Goal: Transaction & Acquisition: Purchase product/service

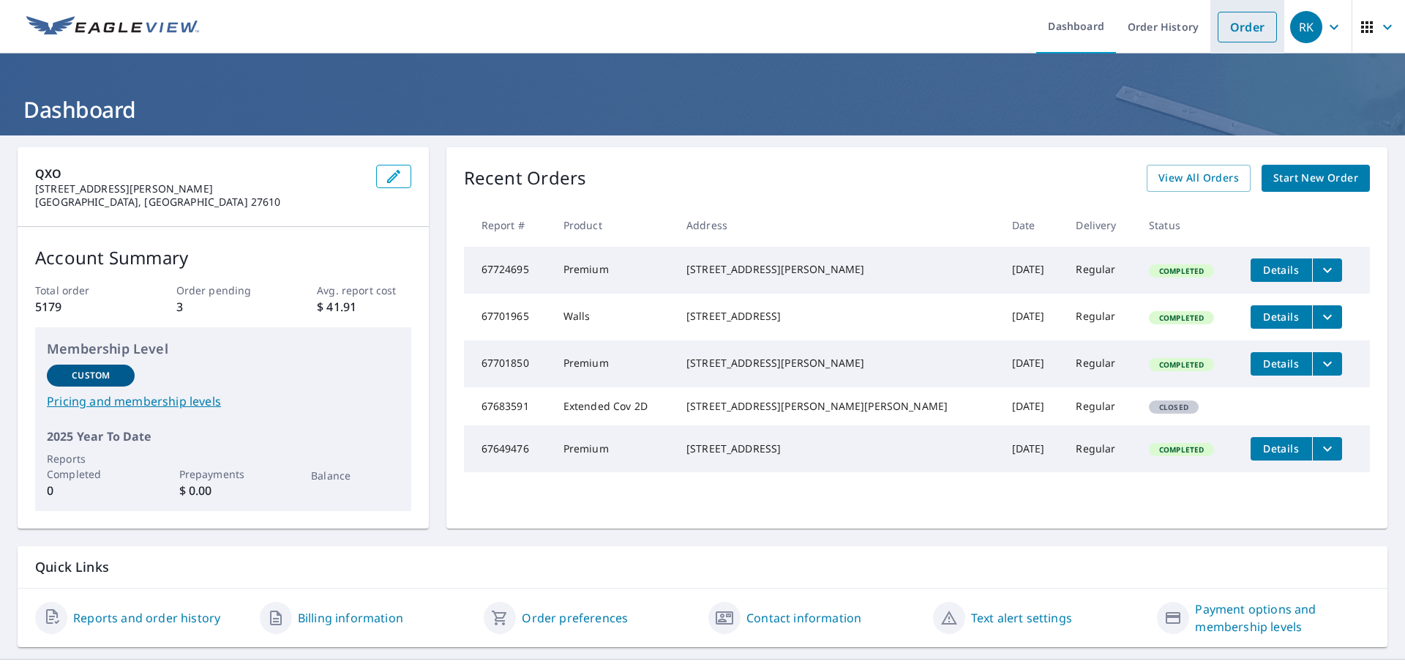
click at [1228, 26] on link "Order" at bounding box center [1247, 27] width 59 height 31
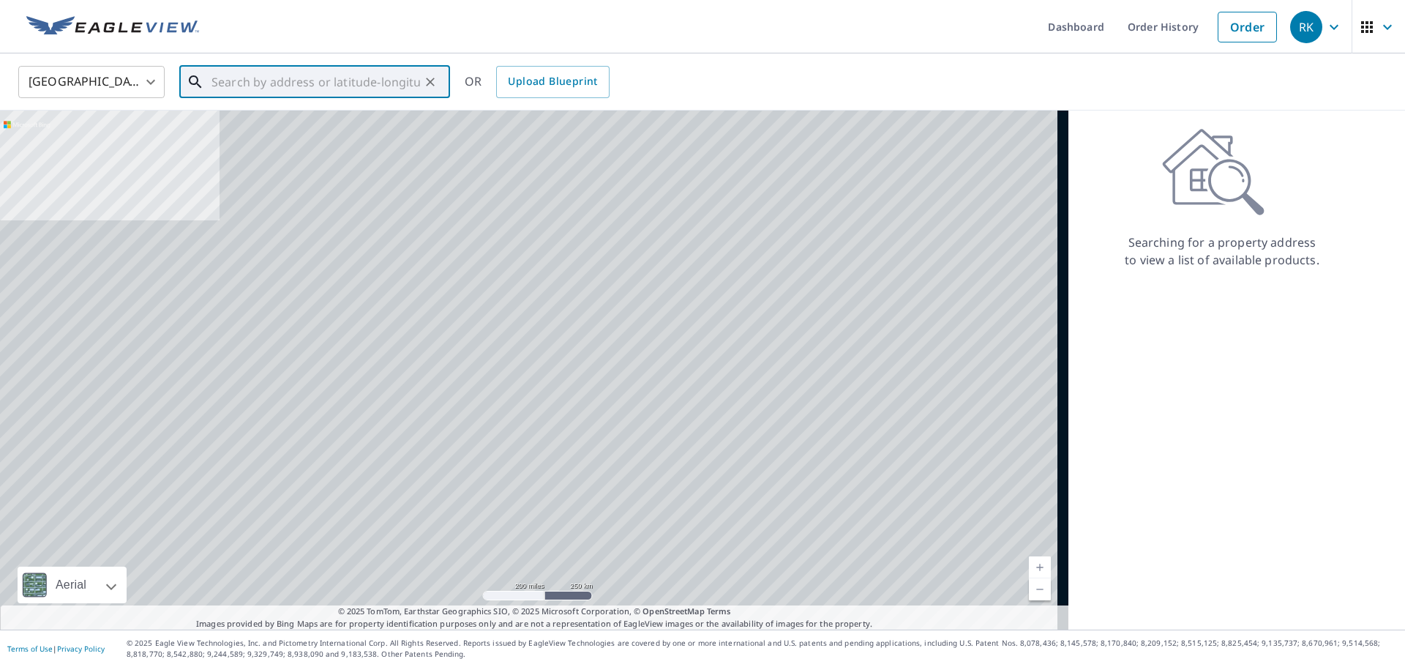
click at [351, 88] on input "text" at bounding box center [315, 81] width 209 height 41
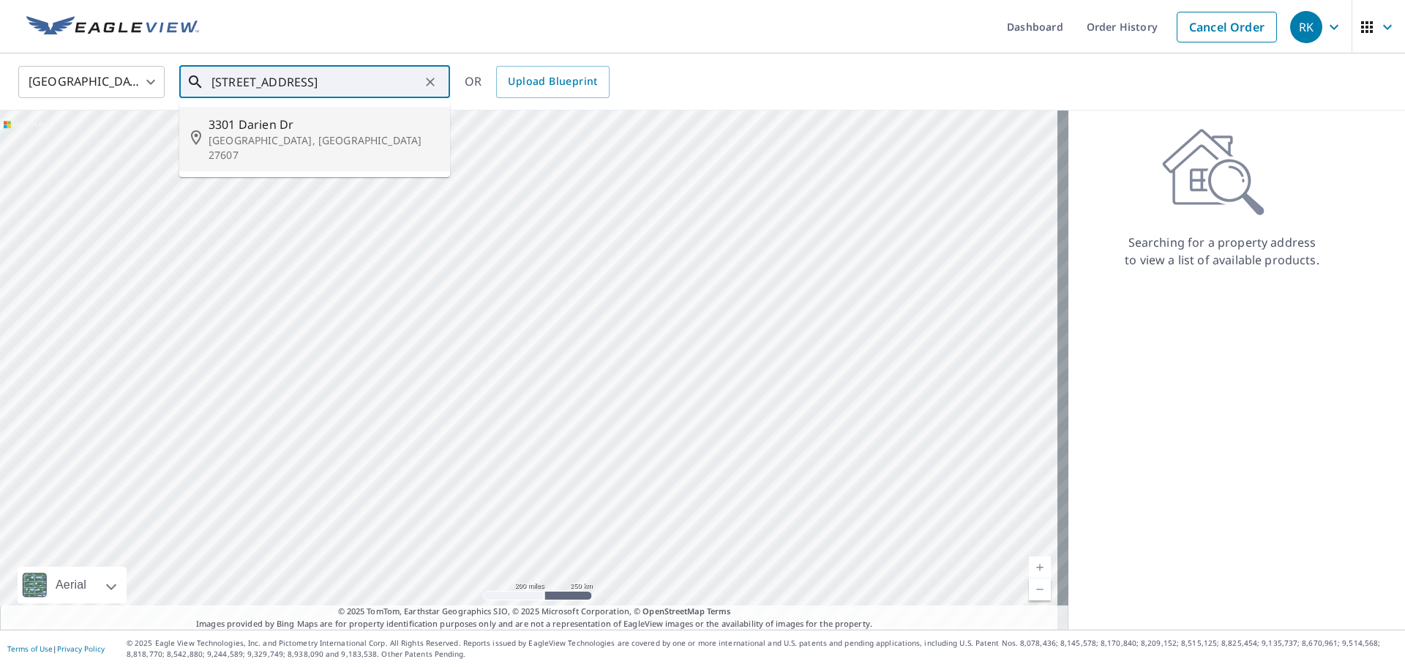
click at [272, 130] on span "3301 Darien Dr" at bounding box center [324, 125] width 230 height 18
type input "[STREET_ADDRESS][PERSON_NAME]"
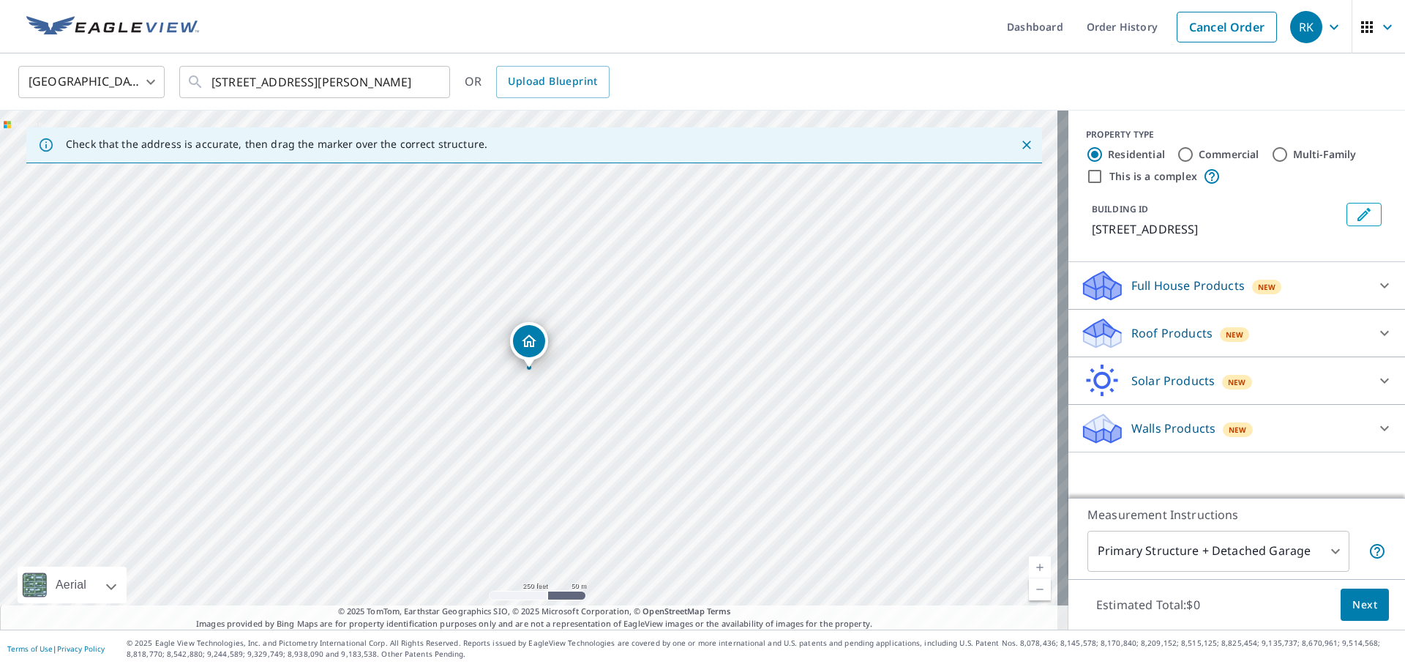
click at [1102, 326] on icon at bounding box center [1102, 333] width 44 height 34
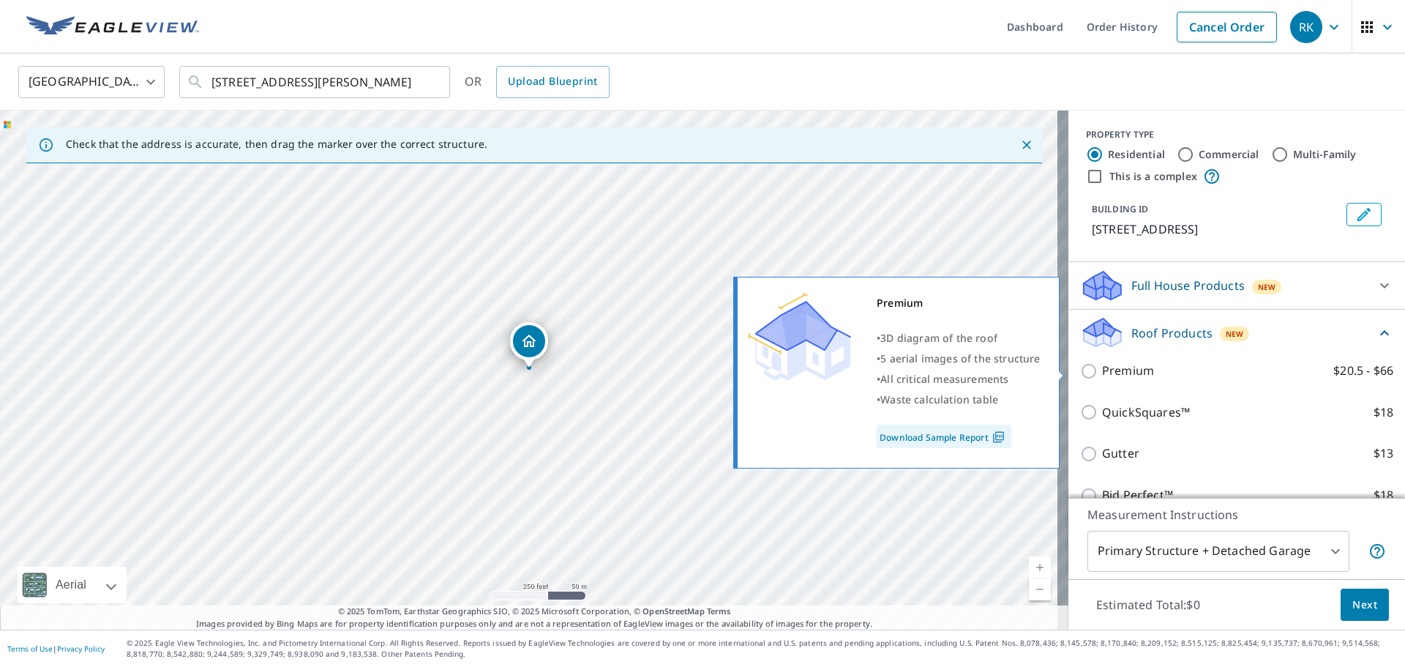
click at [1080, 370] on input "Premium $20.5 - $66" at bounding box center [1091, 371] width 22 height 18
checkbox input "true"
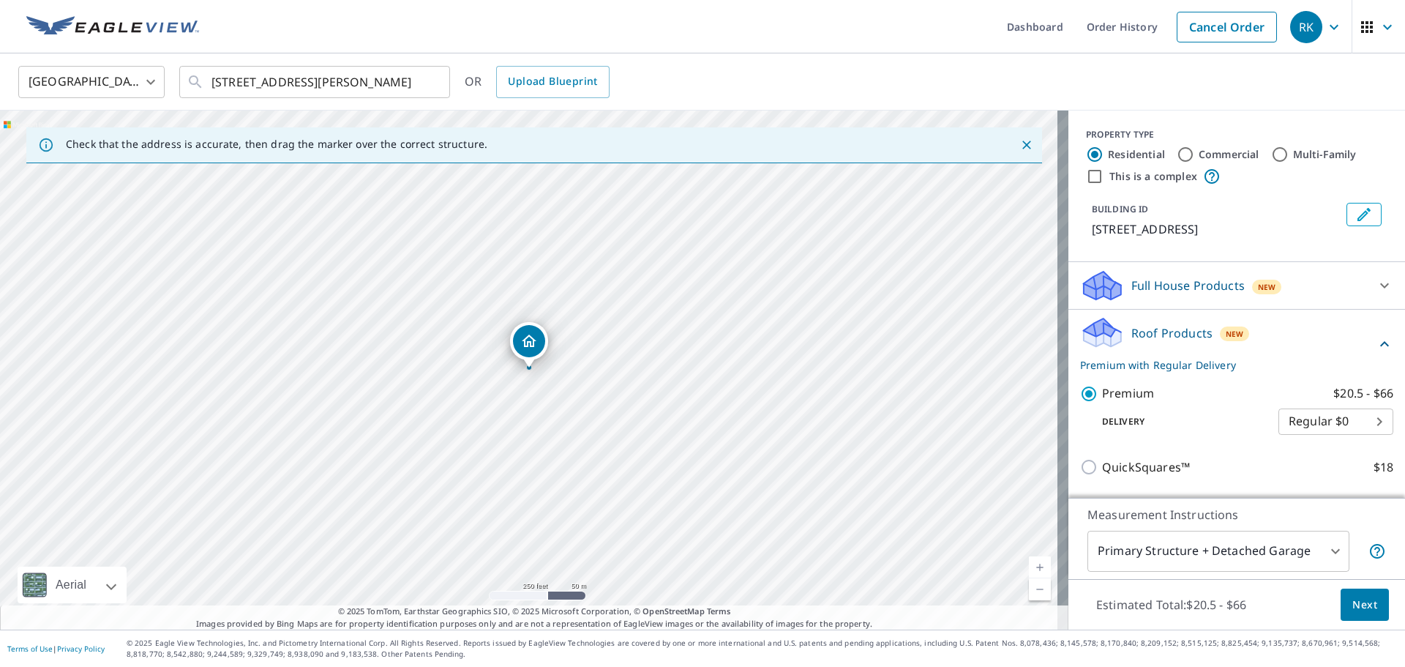
click at [1352, 600] on span "Next" at bounding box center [1364, 605] width 25 height 18
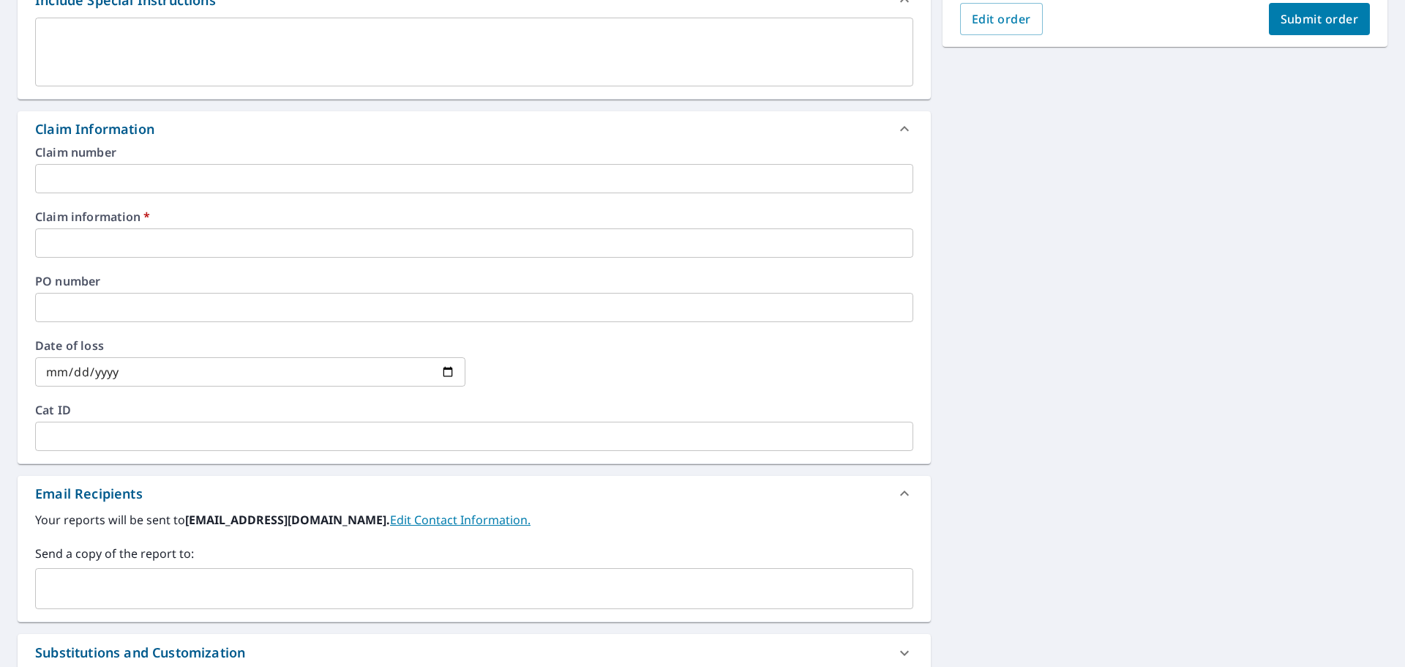
scroll to position [439, 0]
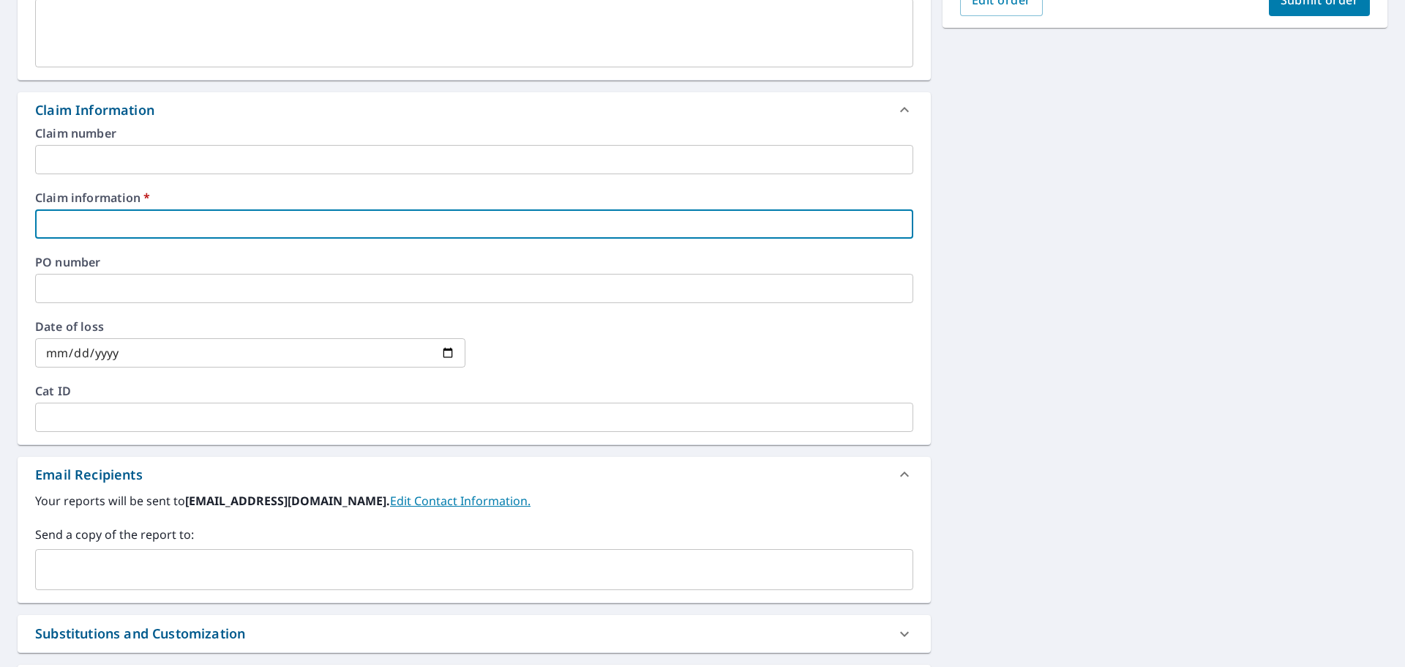
click at [73, 223] on input "text" at bounding box center [474, 223] width 878 height 29
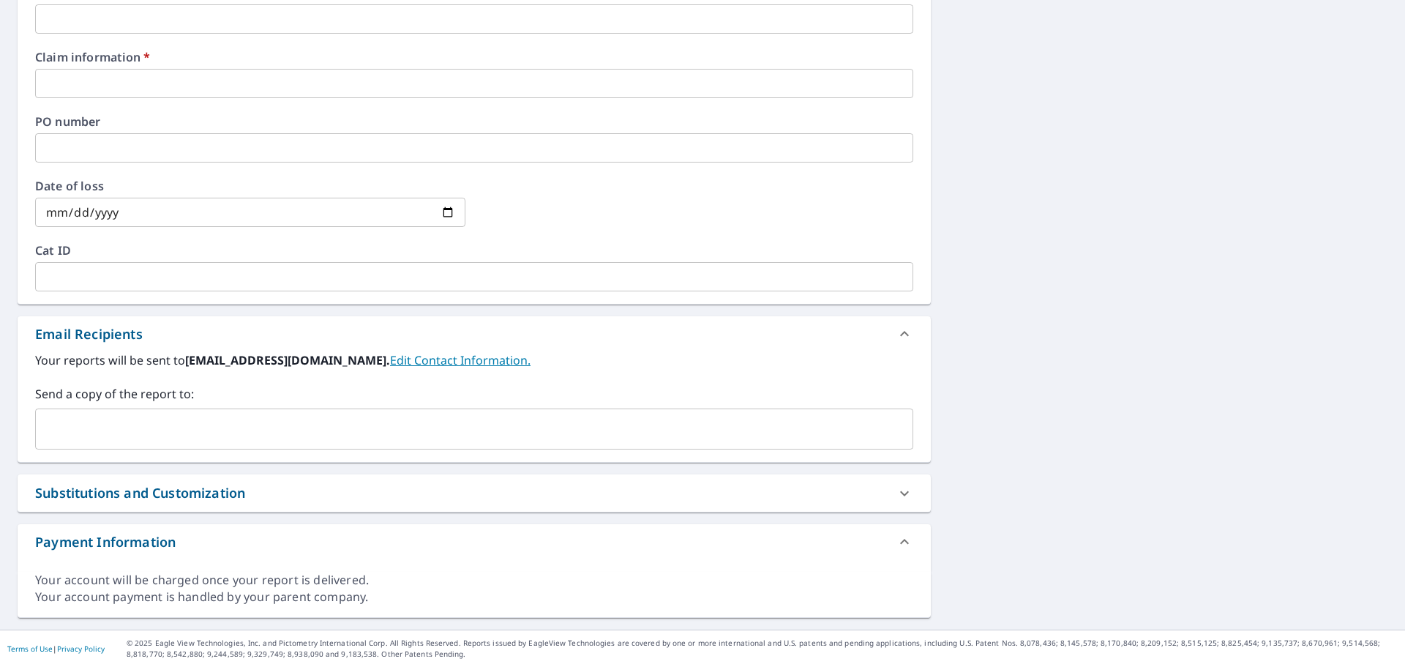
scroll to position [506, 0]
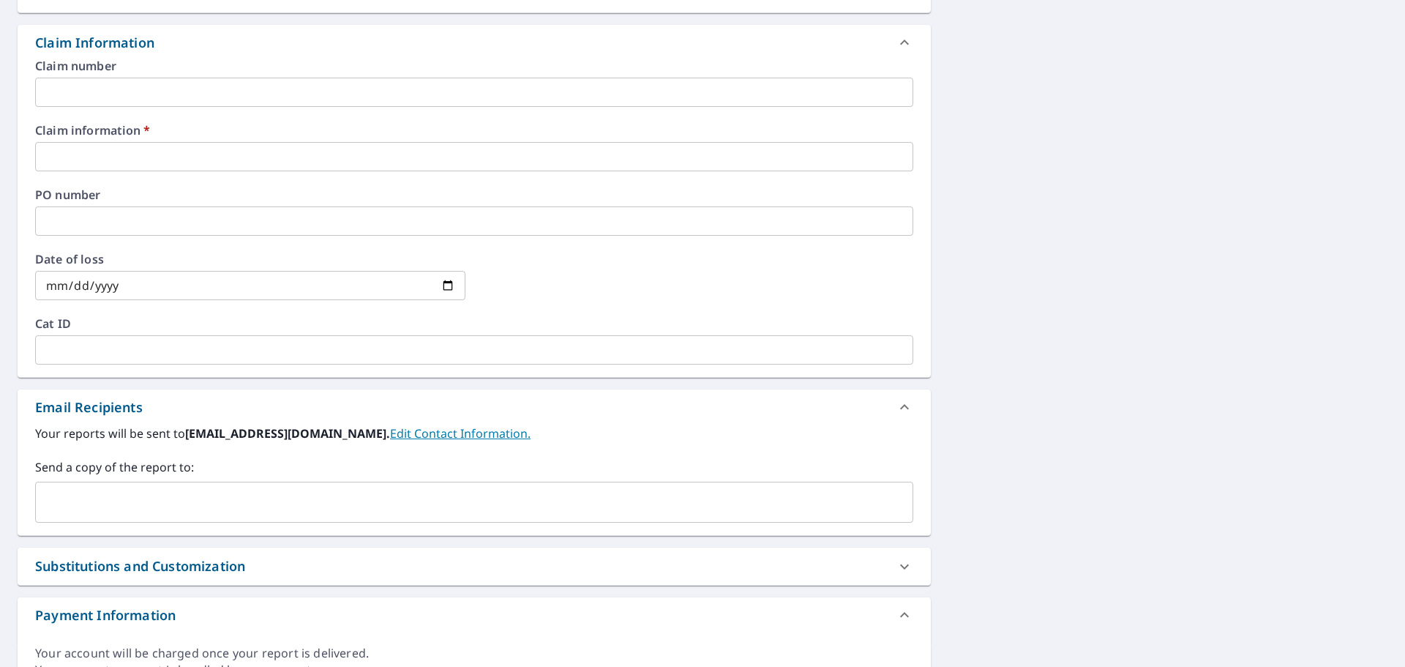
click at [50, 502] on input "text" at bounding box center [463, 502] width 843 height 28
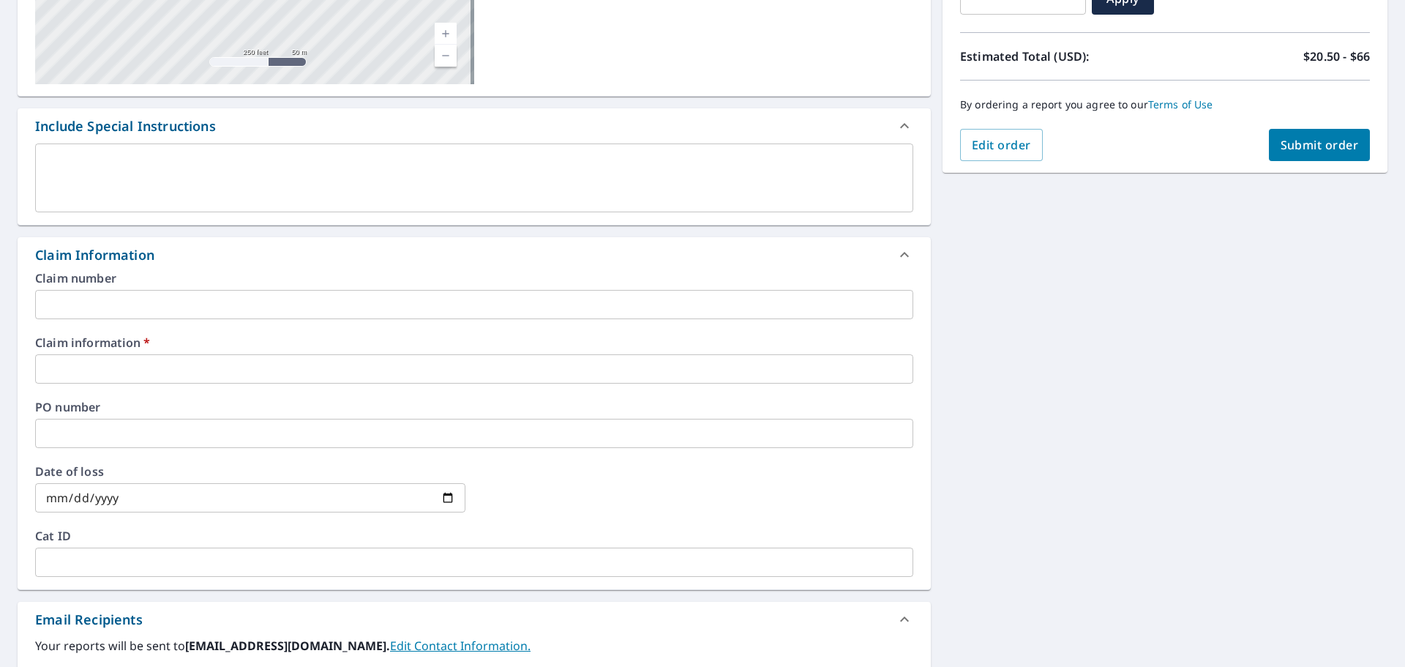
scroll to position [287, 0]
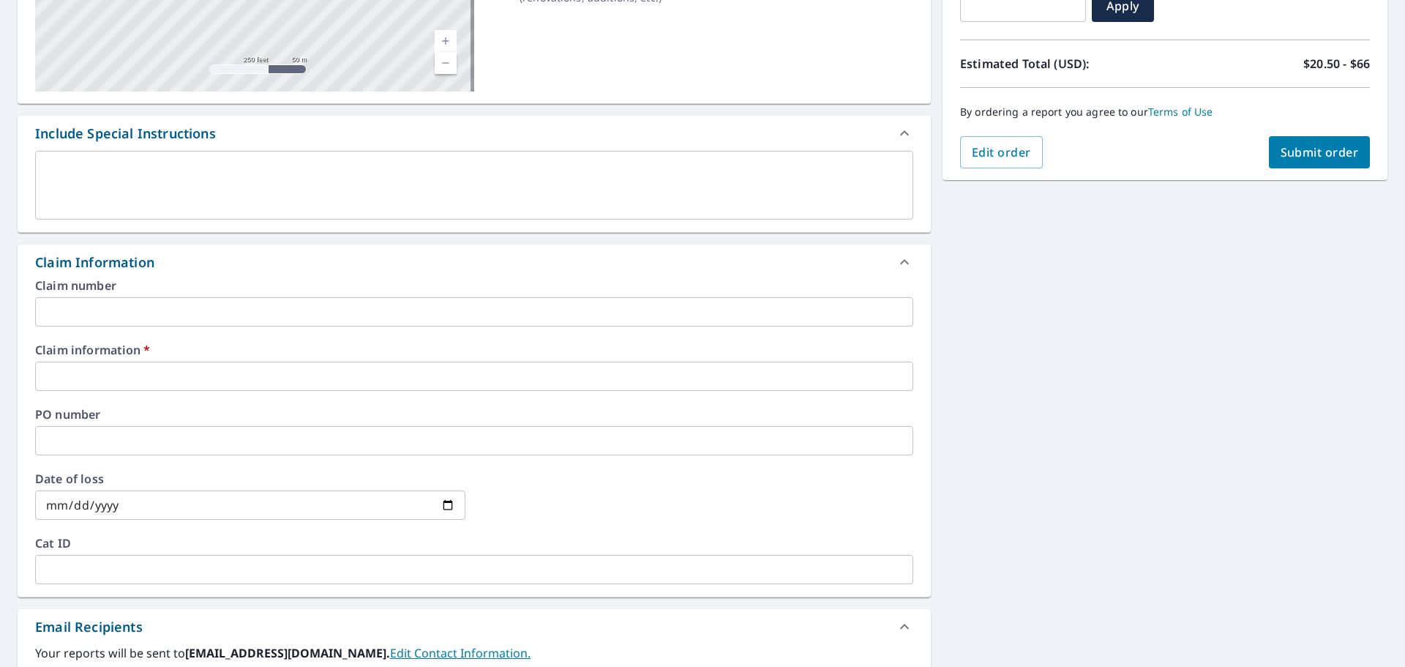
type input "[PERSON_NAME][EMAIL_ADDRESS][PERSON_NAME][DOMAIN_NAME]"
click at [1300, 148] on span "Submit order" at bounding box center [1320, 152] width 78 height 16
checkbox input "true"
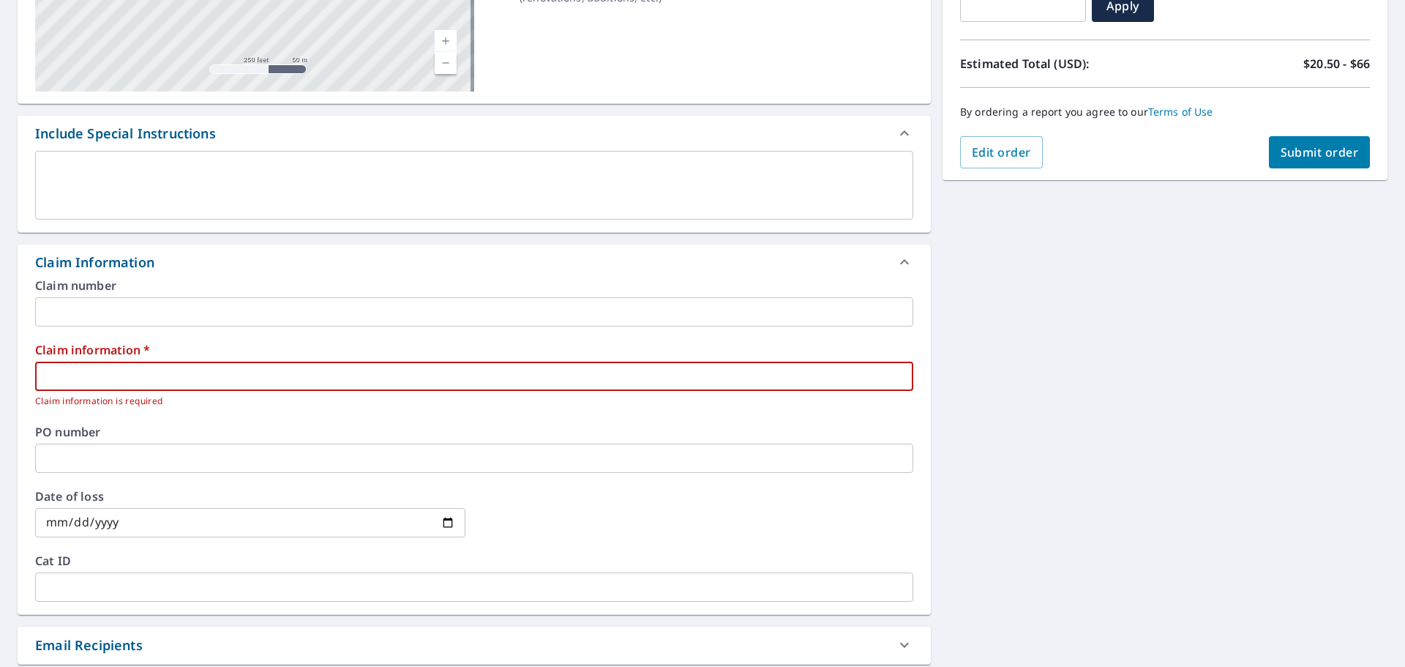
click at [60, 368] on input "text" at bounding box center [474, 375] width 878 height 29
click at [53, 377] on input "text" at bounding box center [474, 375] width 878 height 29
paste input "241546"
type input "241546"
checkbox input "true"
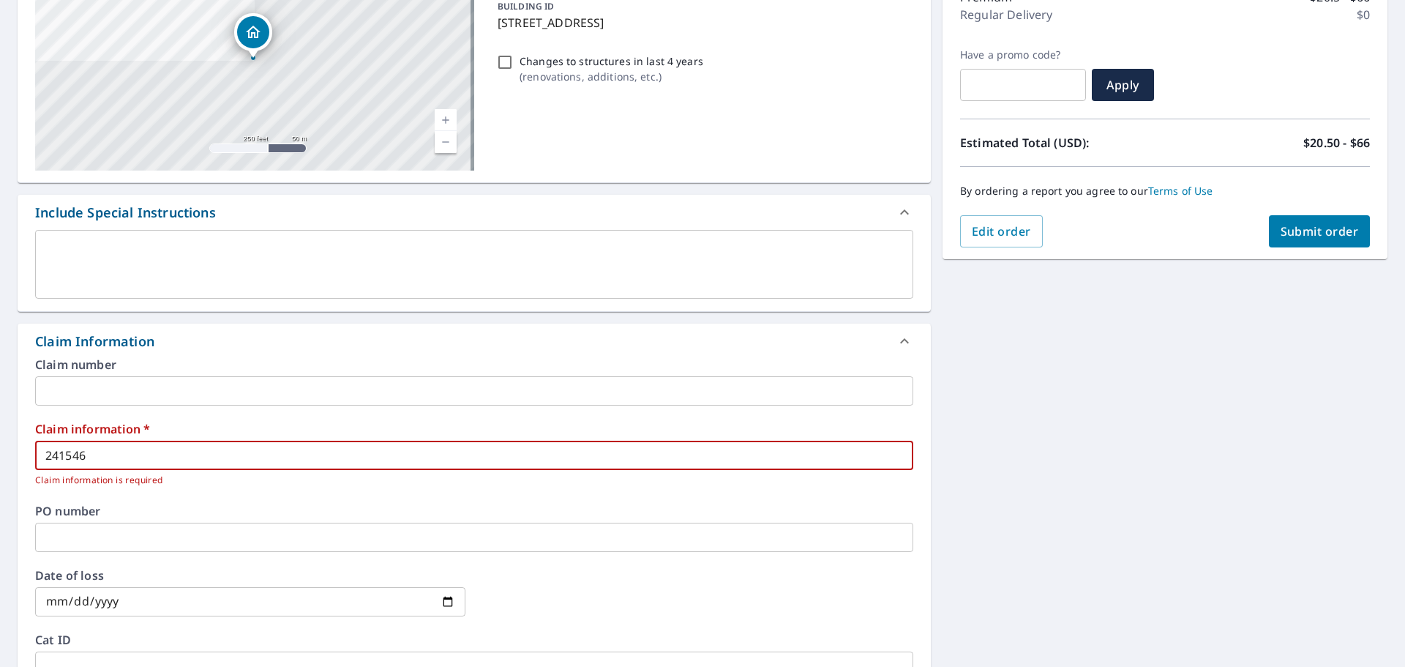
scroll to position [196, 0]
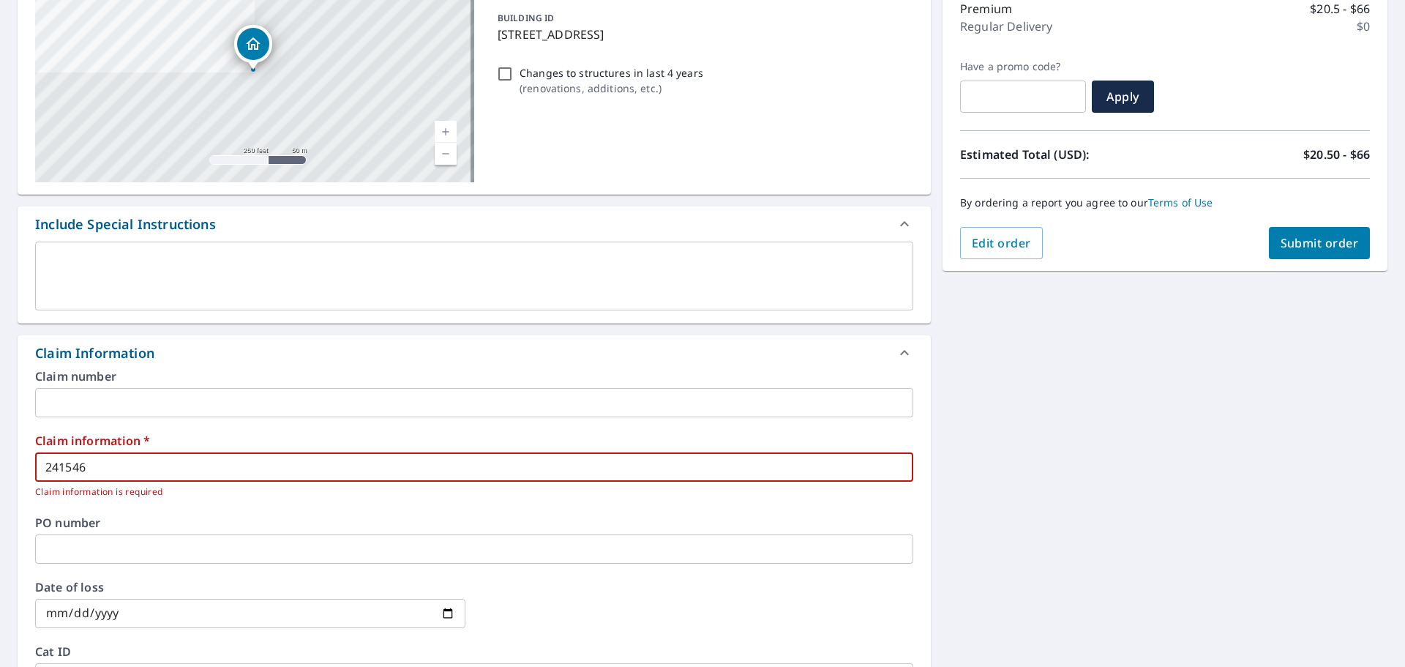
type input "241546"
click at [1296, 241] on span "Submit order" at bounding box center [1320, 243] width 78 height 16
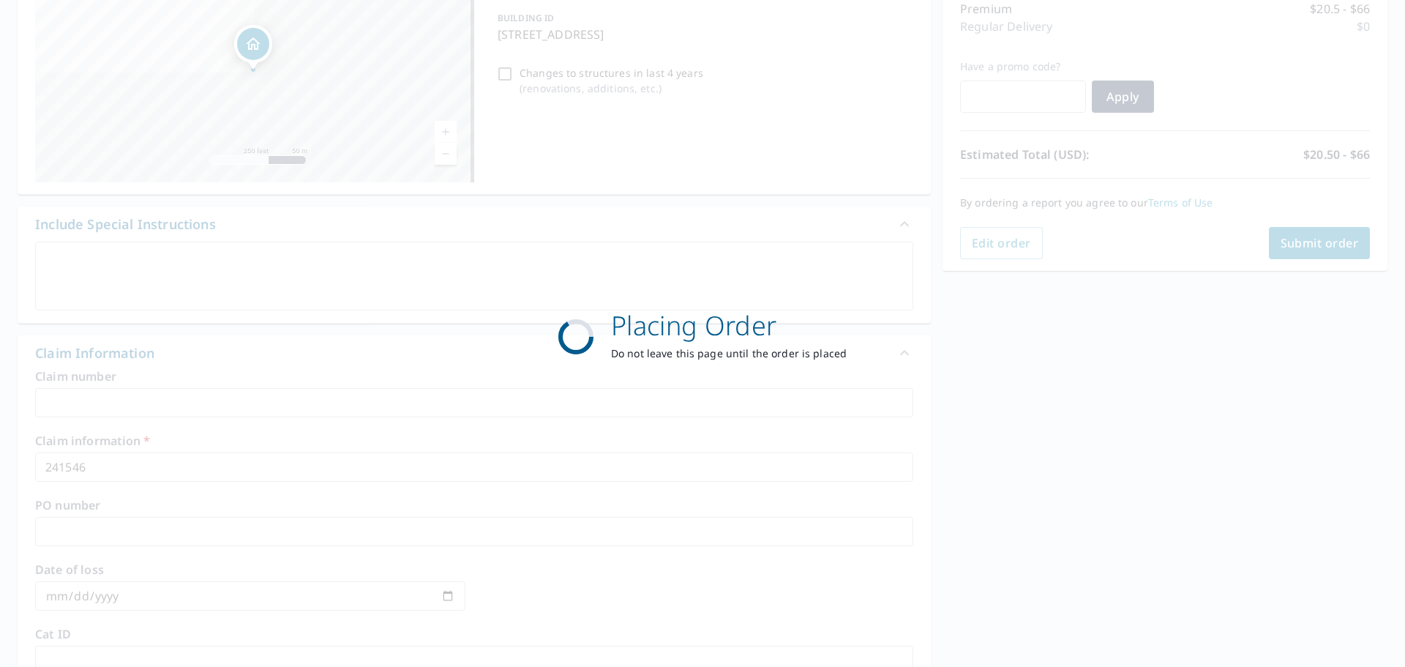
checkbox input "true"
